Goal: Check status: Check status

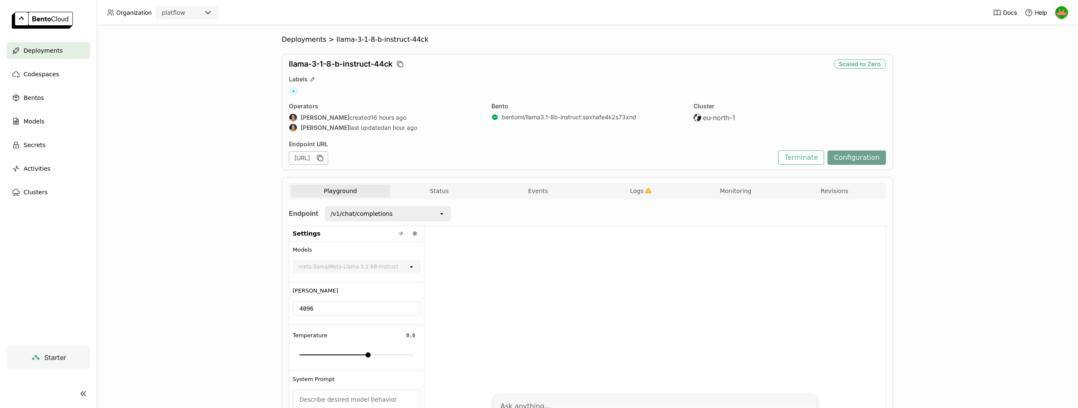
scroll to position [77, 0]
click at [577, 116] on div "bentoml/llama3.1-8b-instruct : saxhafe4k2s73xnd" at bounding box center [569, 117] width 135 height 8
click at [570, 116] on div "bentoml/llama3.1-8b-instruct : saxhafe4k2s73xnd" at bounding box center [569, 117] width 135 height 8
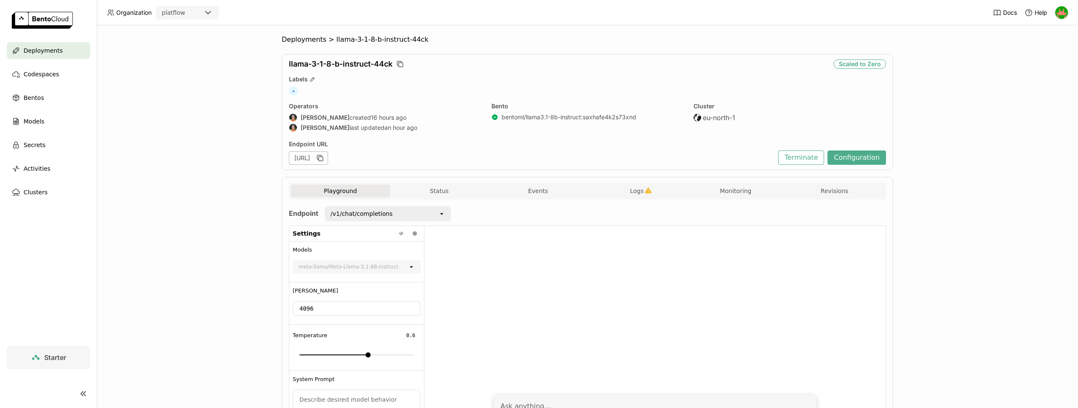
click at [495, 118] on icon at bounding box center [494, 116] width 5 height 5
click at [835, 199] on div "Playground Status Events Logs Monitoring Revisions" at bounding box center [587, 192] width 593 height 15
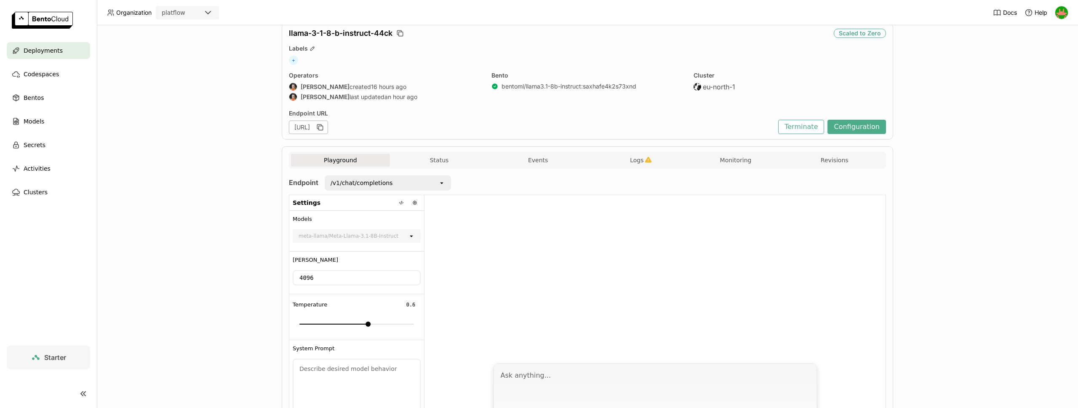
scroll to position [0, 0]
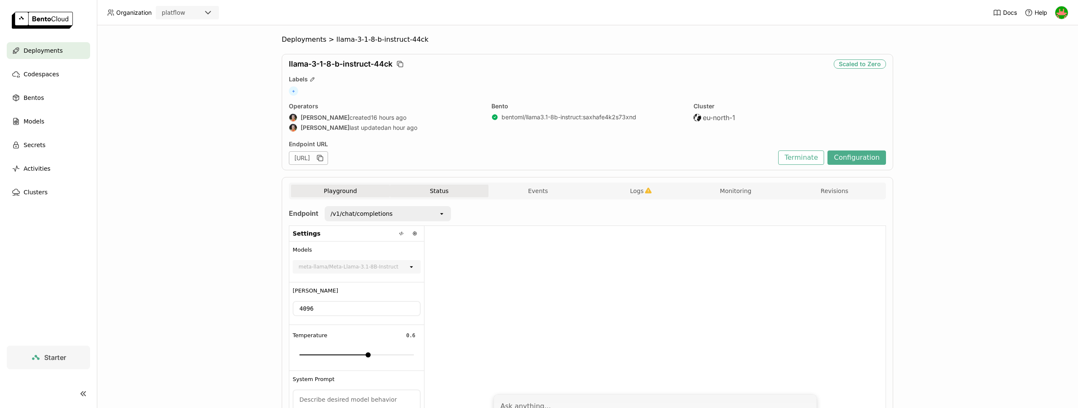
click at [439, 195] on button "Status" at bounding box center [439, 191] width 99 height 13
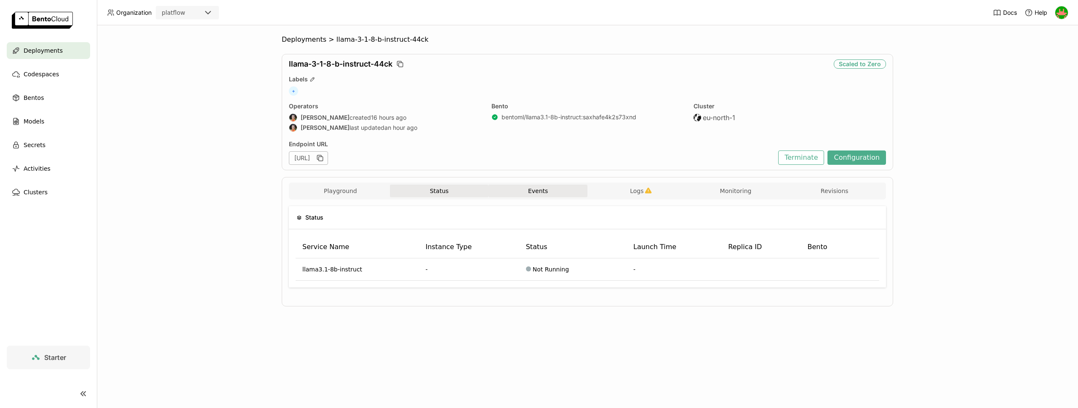
click at [538, 185] on button "Events" at bounding box center [538, 191] width 99 height 13
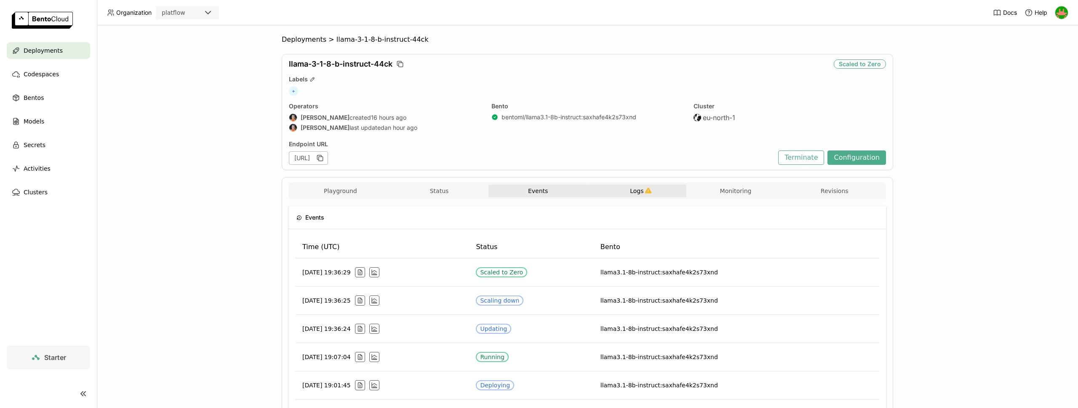
click at [621, 190] on button "Logs" at bounding box center [637, 191] width 99 height 13
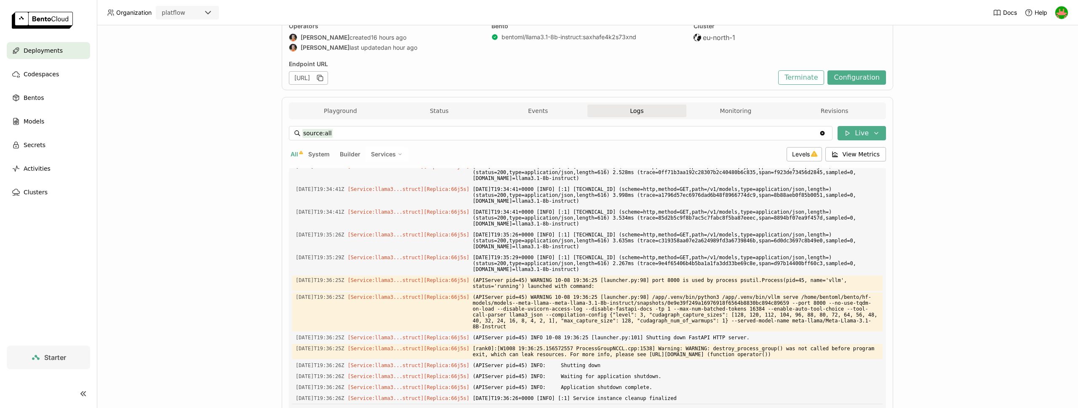
scroll to position [78, 0]
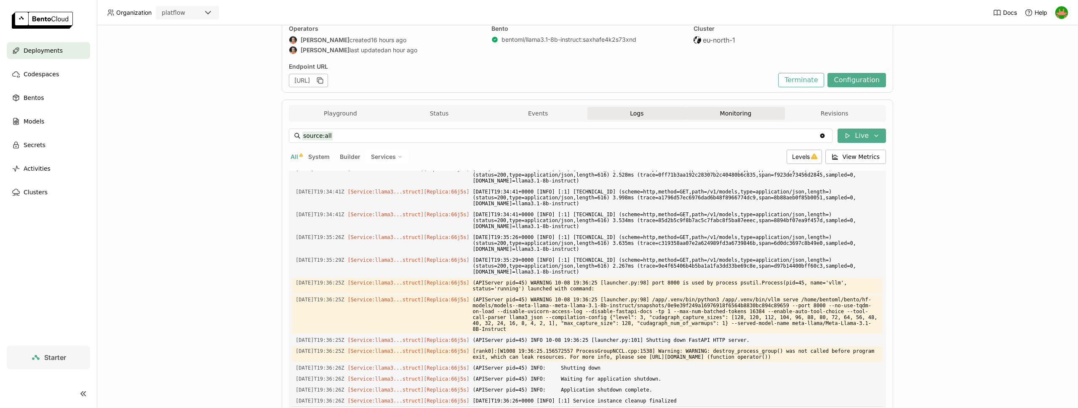
click at [743, 110] on button "Monitoring" at bounding box center [736, 113] width 99 height 13
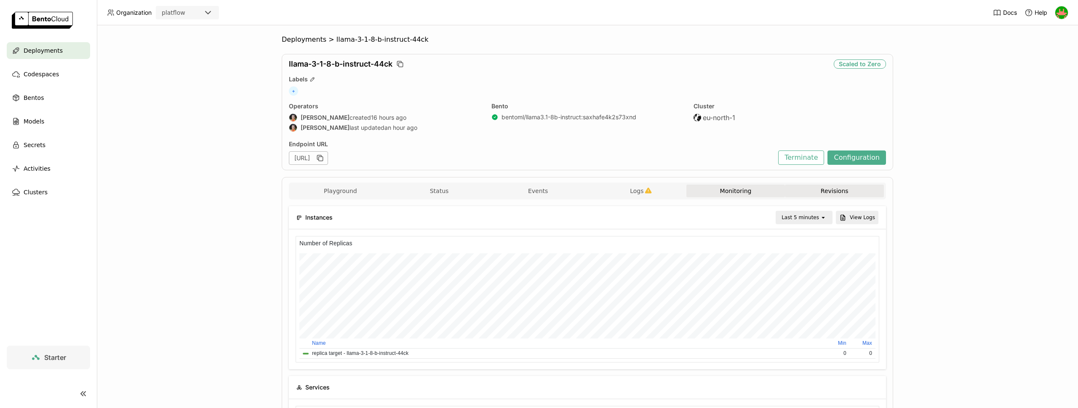
click at [832, 191] on button "Revisions" at bounding box center [834, 191] width 99 height 13
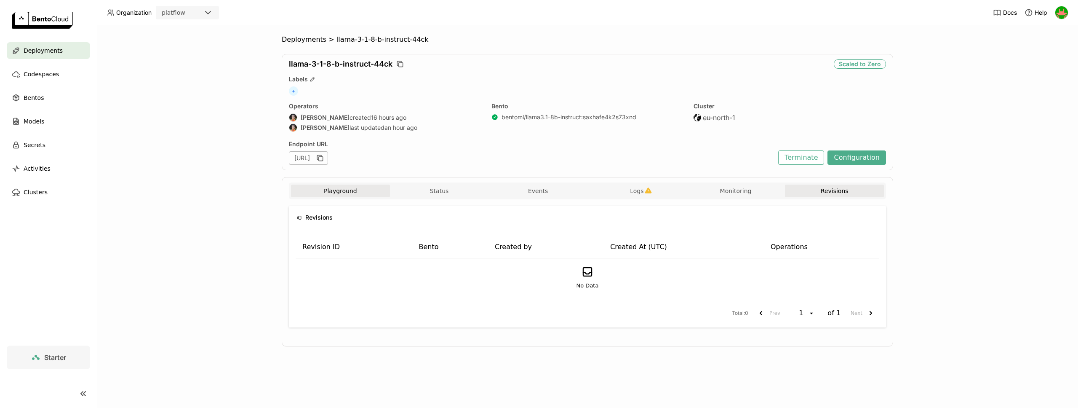
click at [348, 191] on button "Playground" at bounding box center [340, 191] width 99 height 13
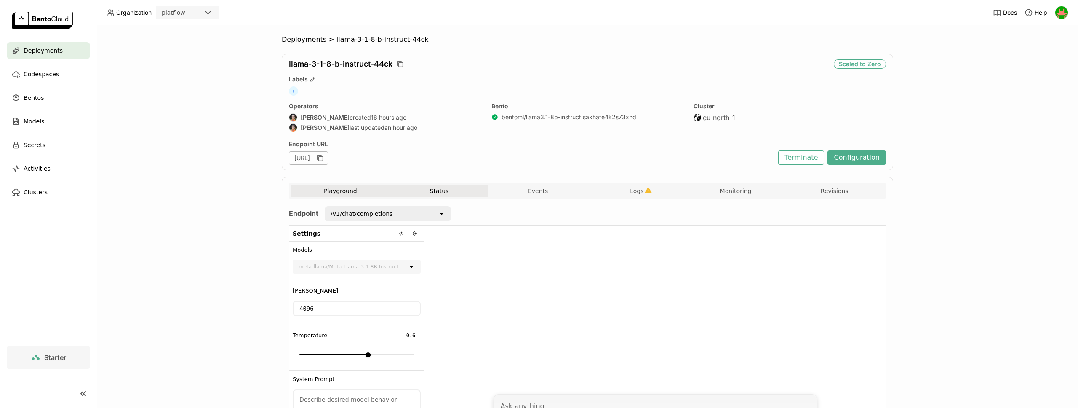
click at [426, 191] on button "Status" at bounding box center [439, 191] width 99 height 13
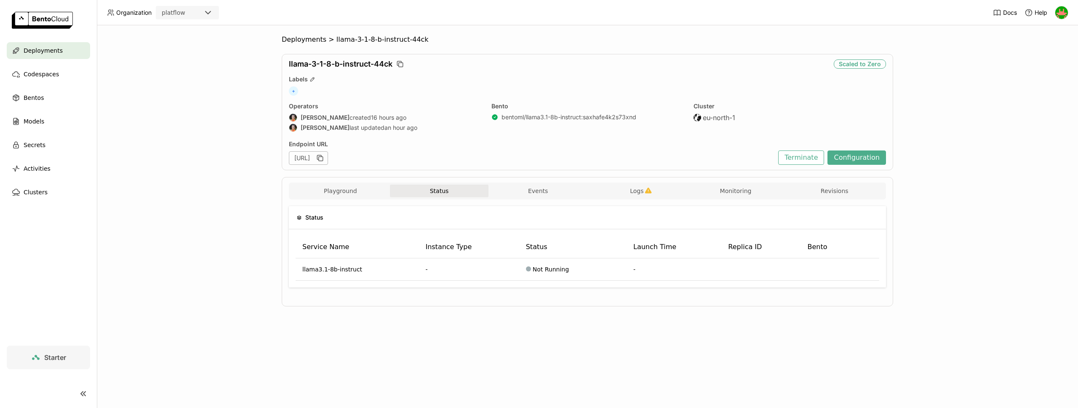
click at [328, 158] on div "[URL]" at bounding box center [308, 157] width 39 height 13
click at [324, 158] on icon "button" at bounding box center [320, 158] width 8 height 8
click at [323, 158] on icon "button" at bounding box center [320, 157] width 5 height 3
click at [661, 145] on div "Endpoint URL" at bounding box center [531, 144] width 485 height 8
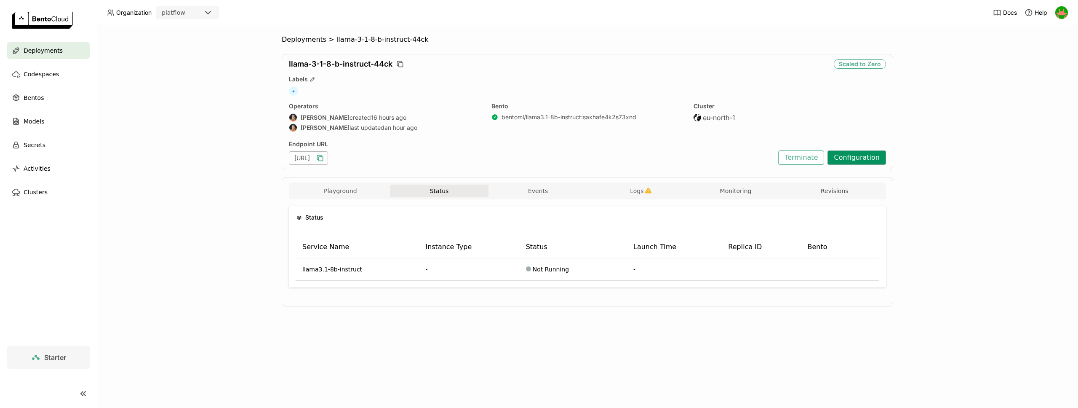
click at [876, 159] on button "Configuration" at bounding box center [857, 157] width 59 height 14
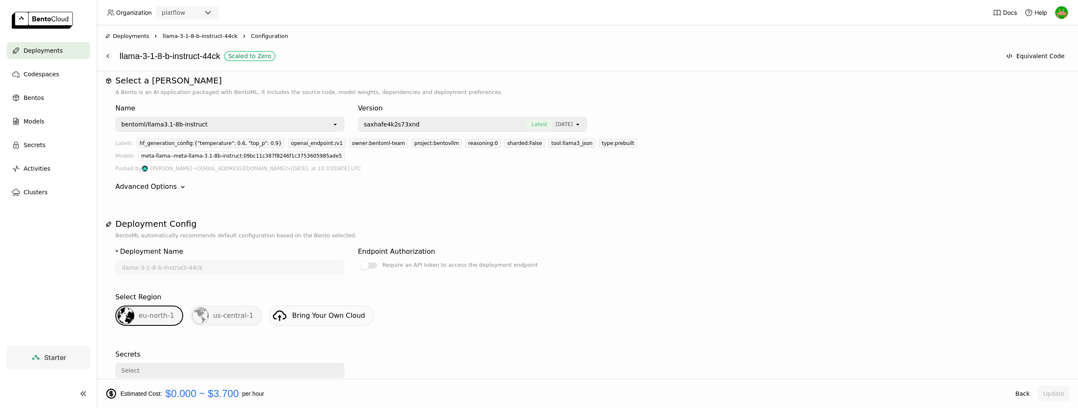
click at [246, 142] on div "hf_generation_config:{"temperature": 0.6, "top_p": 0.9}" at bounding box center [211, 143] width 148 height 9
